Goal: Task Accomplishment & Management: Complete application form

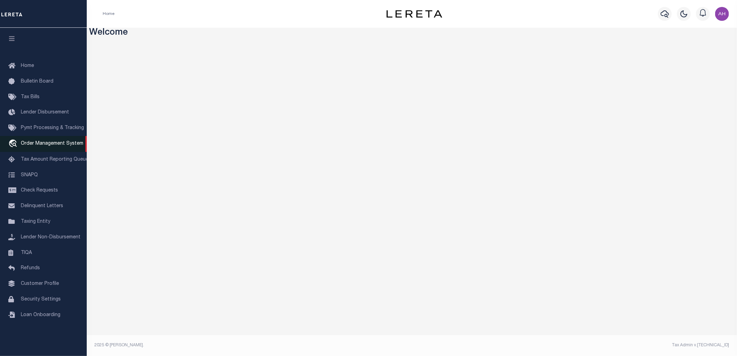
click at [68, 144] on span "Order Management System" at bounding box center [52, 143] width 62 height 5
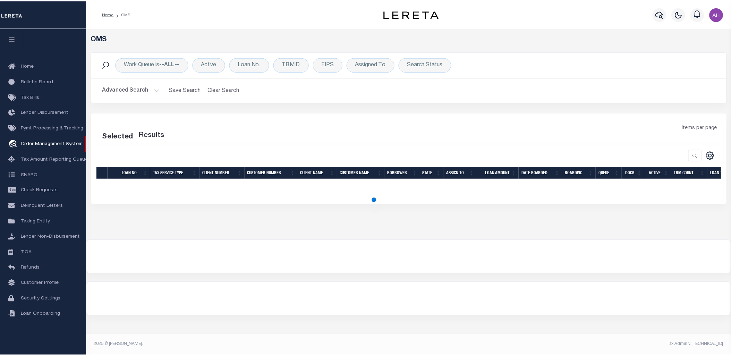
select select "200"
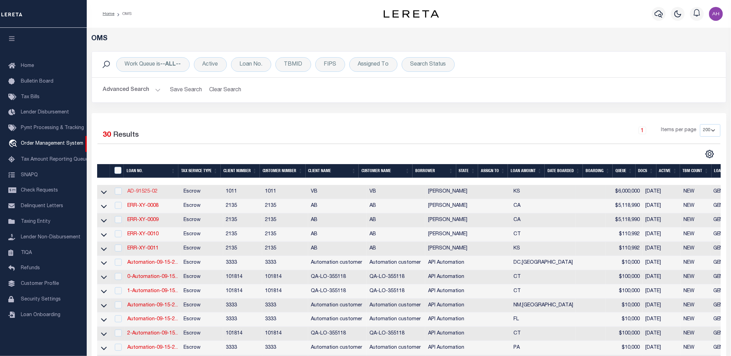
click at [150, 193] on link "AD-91525-02" at bounding box center [142, 191] width 30 height 5
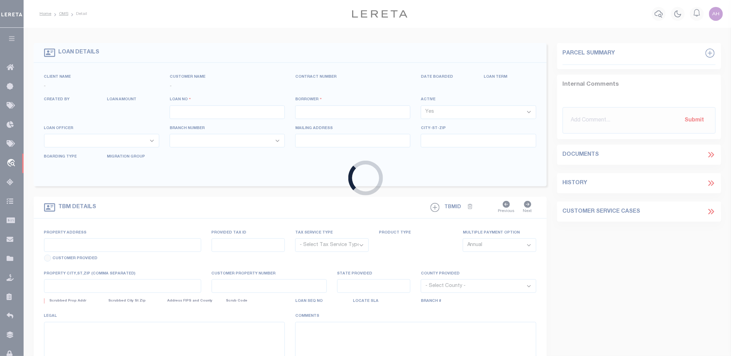
type input "AD-91525-02"
type input "[PERSON_NAME]"
select select
type input "[STREET_ADDRESS]"
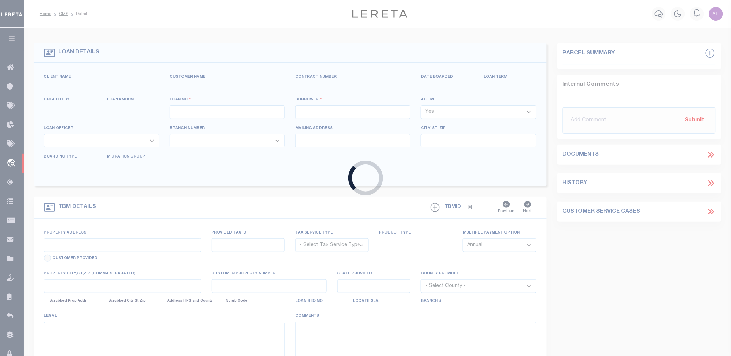
type input "WICHITA KS 67226-2244"
type input "[DATE]"
select select "10"
select select "Escrow"
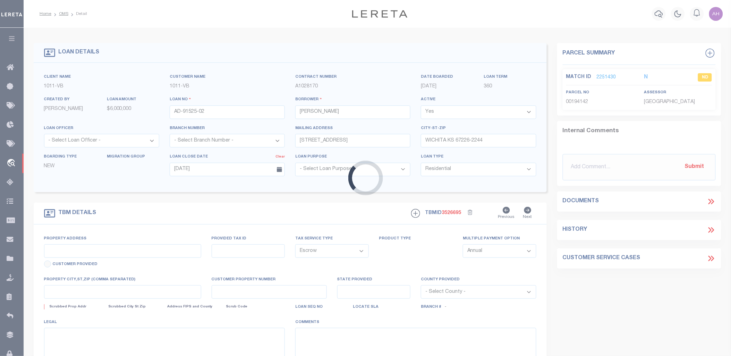
type input "[STREET_ADDRESS]"
type input "WICHITA KS 67226-2244"
type input "KS"
select select "2"
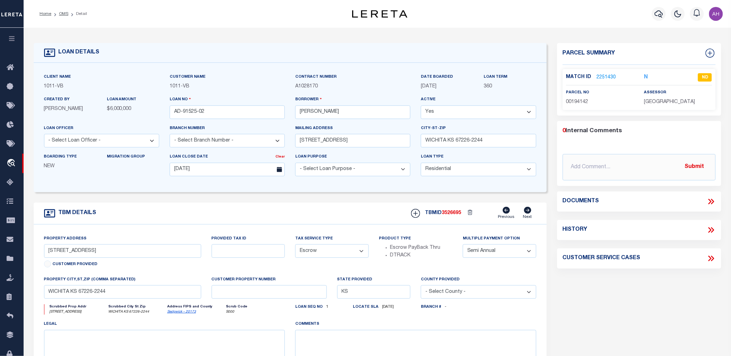
click at [708, 201] on icon at bounding box center [710, 201] width 9 height 9
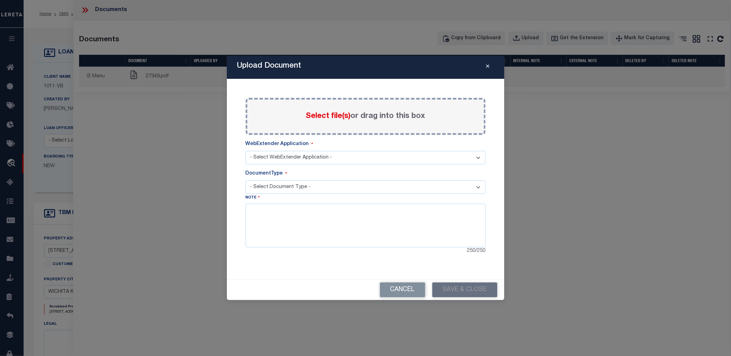
click at [310, 111] on label "Select file(s) or drag into this box" at bounding box center [365, 116] width 119 height 11
click at [0, 0] on input "Select file(s) or drag into this box" at bounding box center [0, 0] width 0 height 0
